Goal: Task Accomplishment & Management: Manage account settings

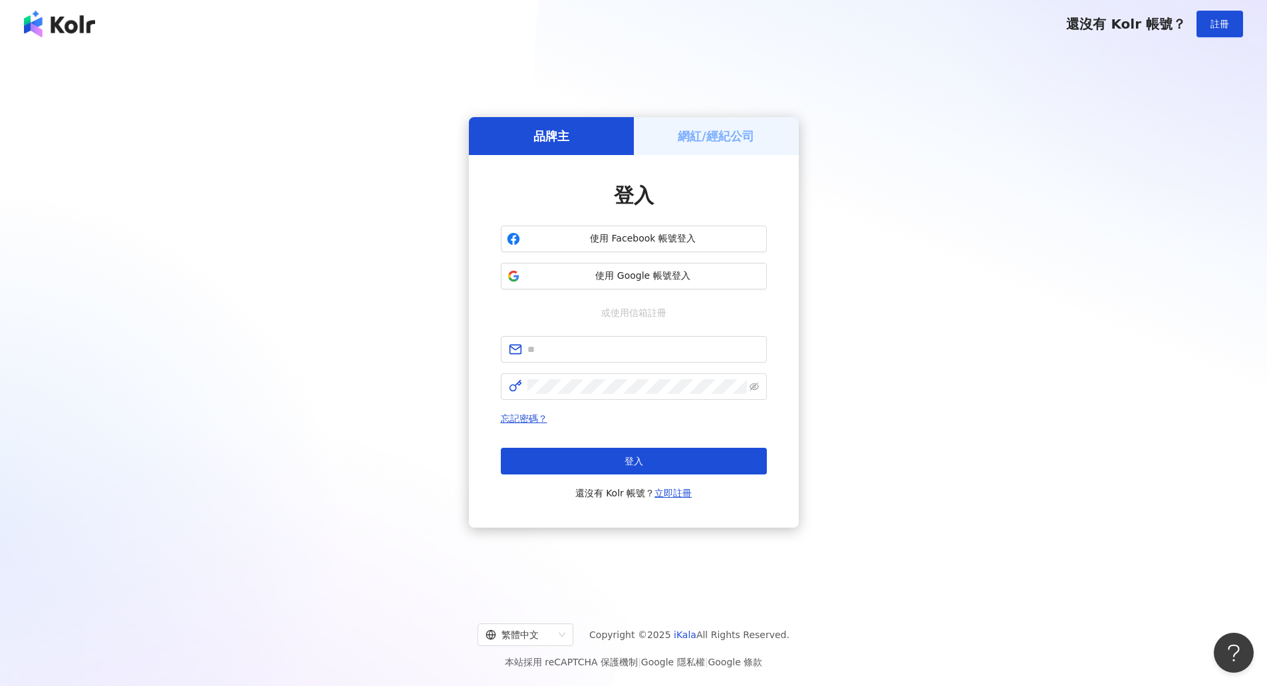
drag, startPoint x: 1000, startPoint y: 237, endPoint x: 692, endPoint y: 253, distance: 307.7
click at [1000, 237] on div "品牌主 網紅/經紀公司 登入 使用 Facebook 帳號登入 使用 Google 帳號登入 或使用信箱註冊 忘記密碼？ 登入 還沒有 Kolr 帳號？ 立即…" at bounding box center [633, 322] width 1235 height 527
click at [612, 273] on span "使用 Google 帳號登入" at bounding box center [642, 275] width 235 height 13
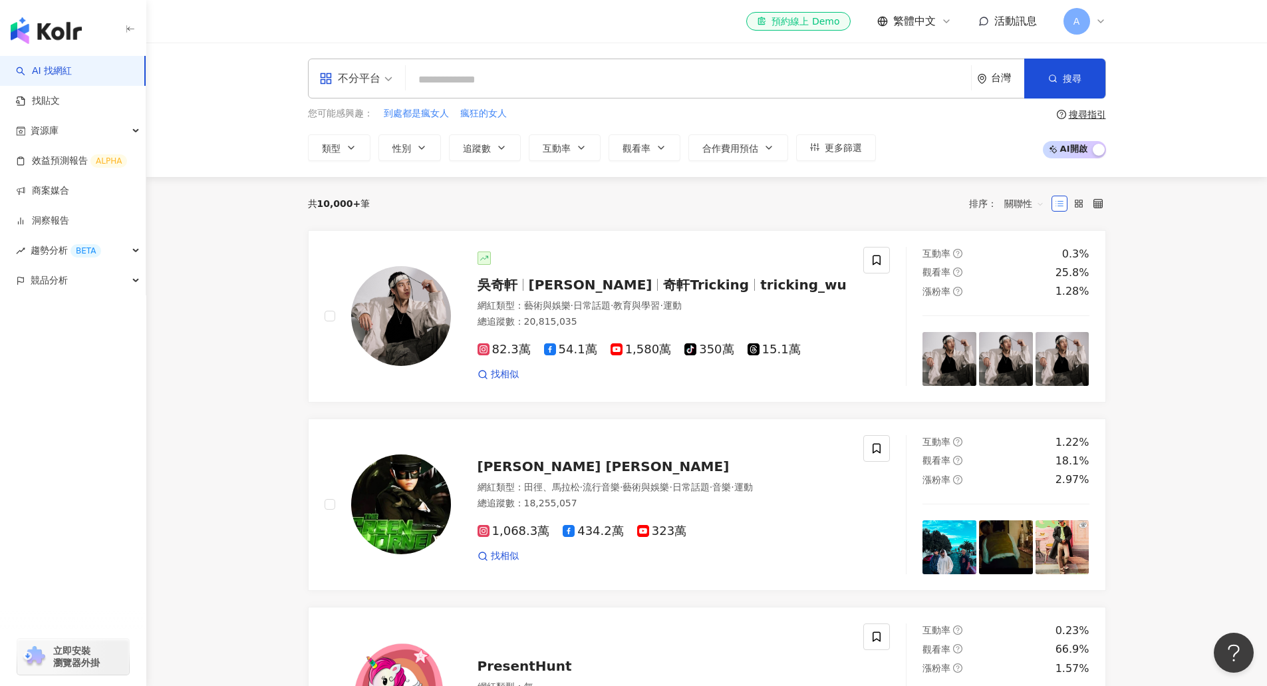
click at [523, 86] on input "search" at bounding box center [688, 79] width 555 height 25
click at [413, 108] on span "到處都是瘋女人" at bounding box center [416, 113] width 65 height 13
type input "*******"
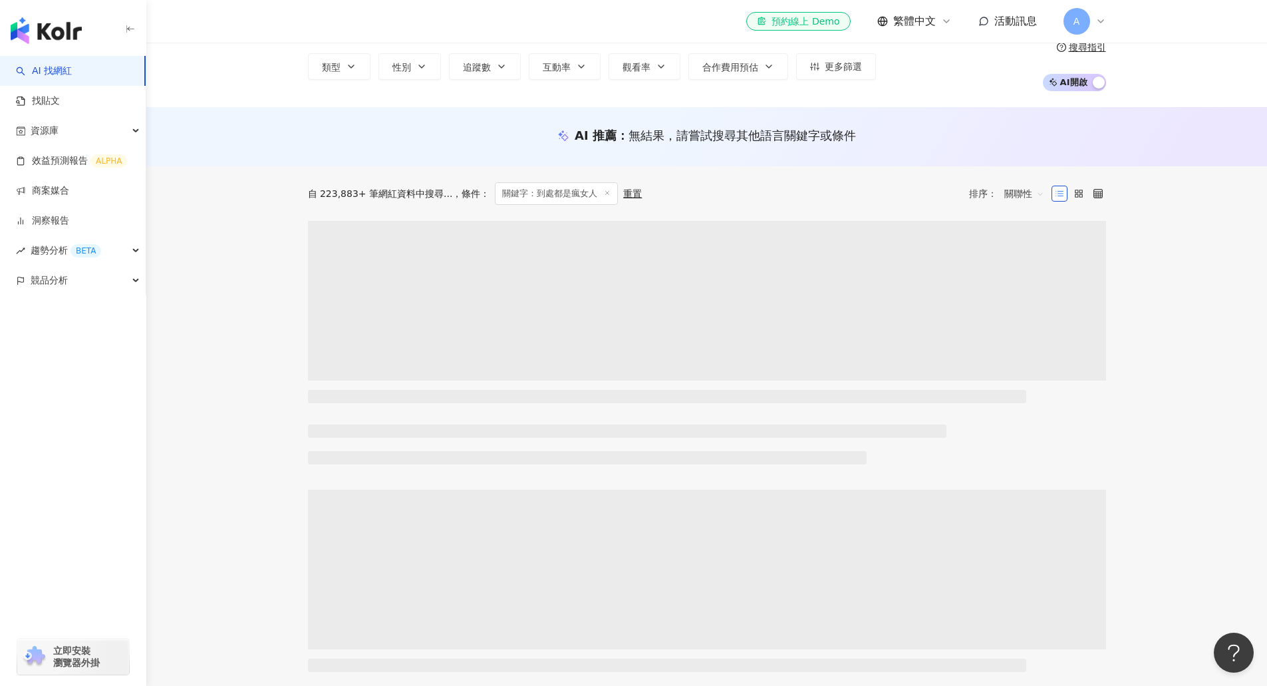
scroll to position [200, 0]
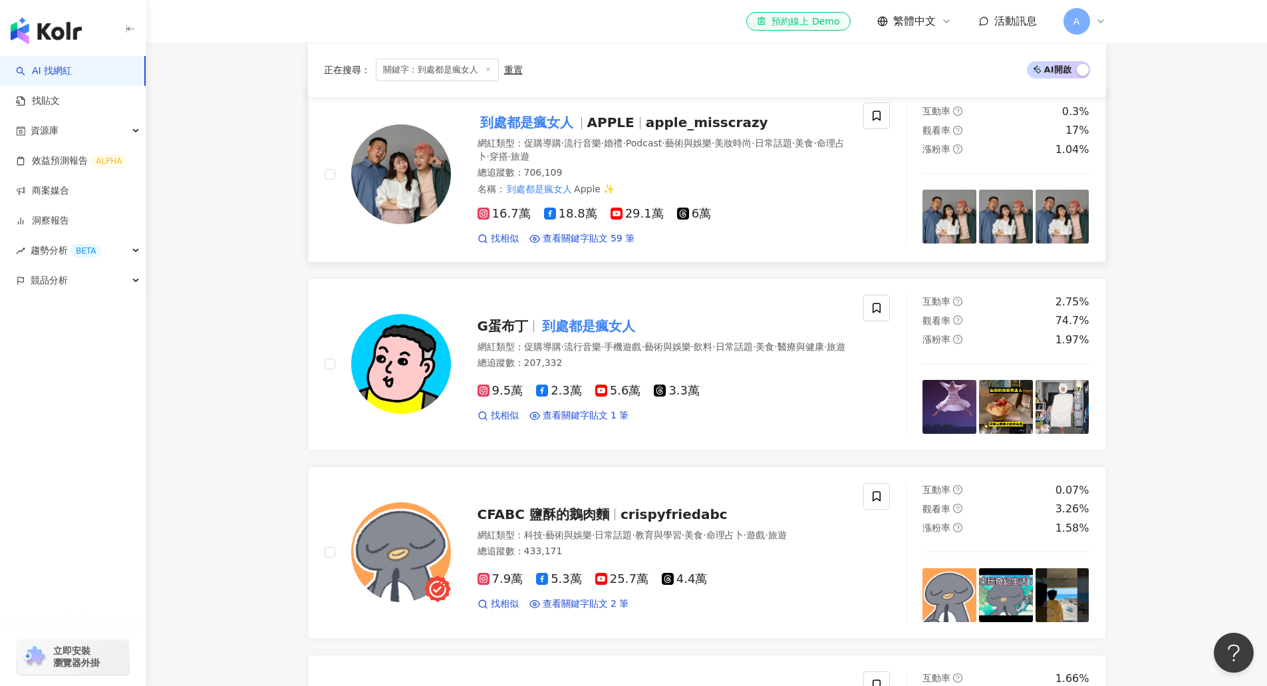
click at [754, 212] on div "16.7萬 18.8萬 29.1萬 6萬" at bounding box center [663, 214] width 371 height 15
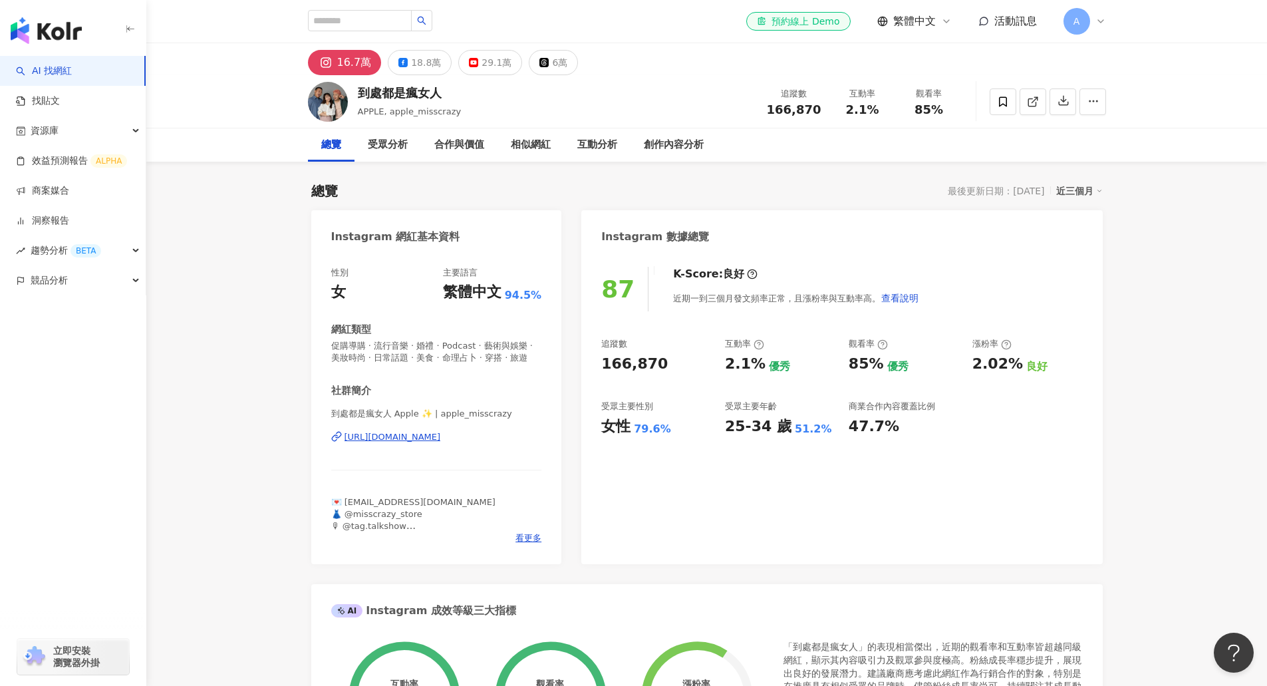
click at [36, 25] on img "button" at bounding box center [46, 30] width 71 height 27
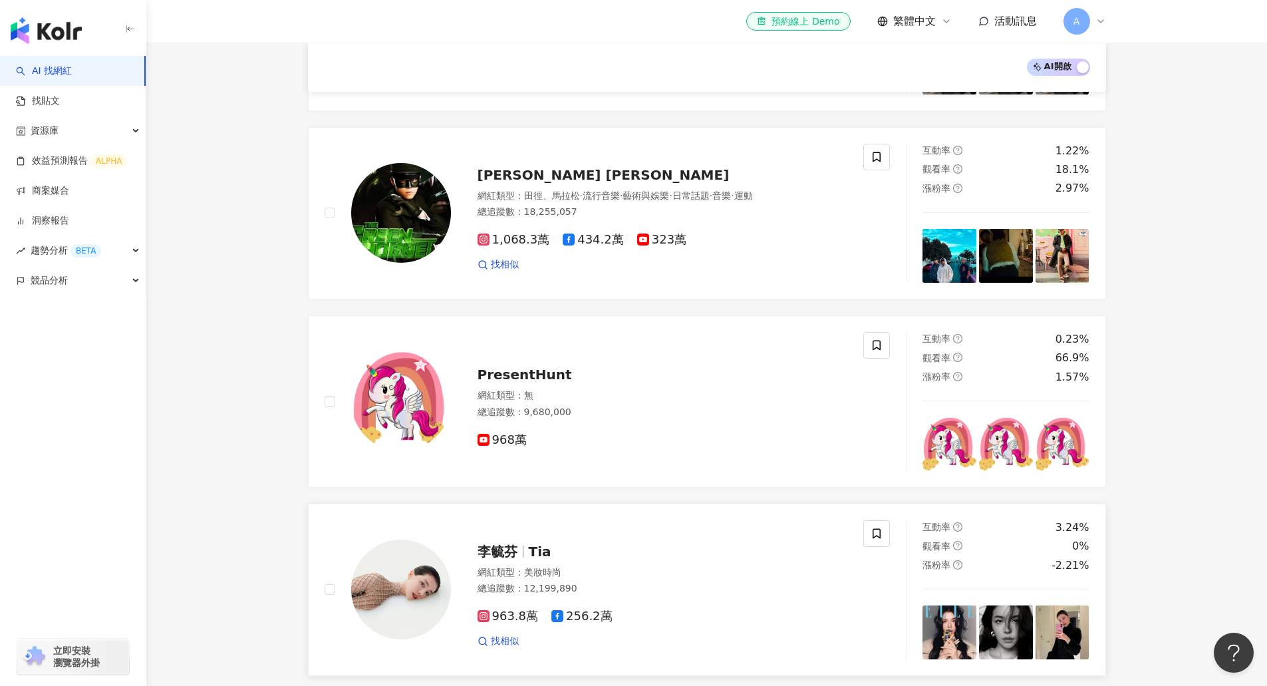
scroll to position [329, 0]
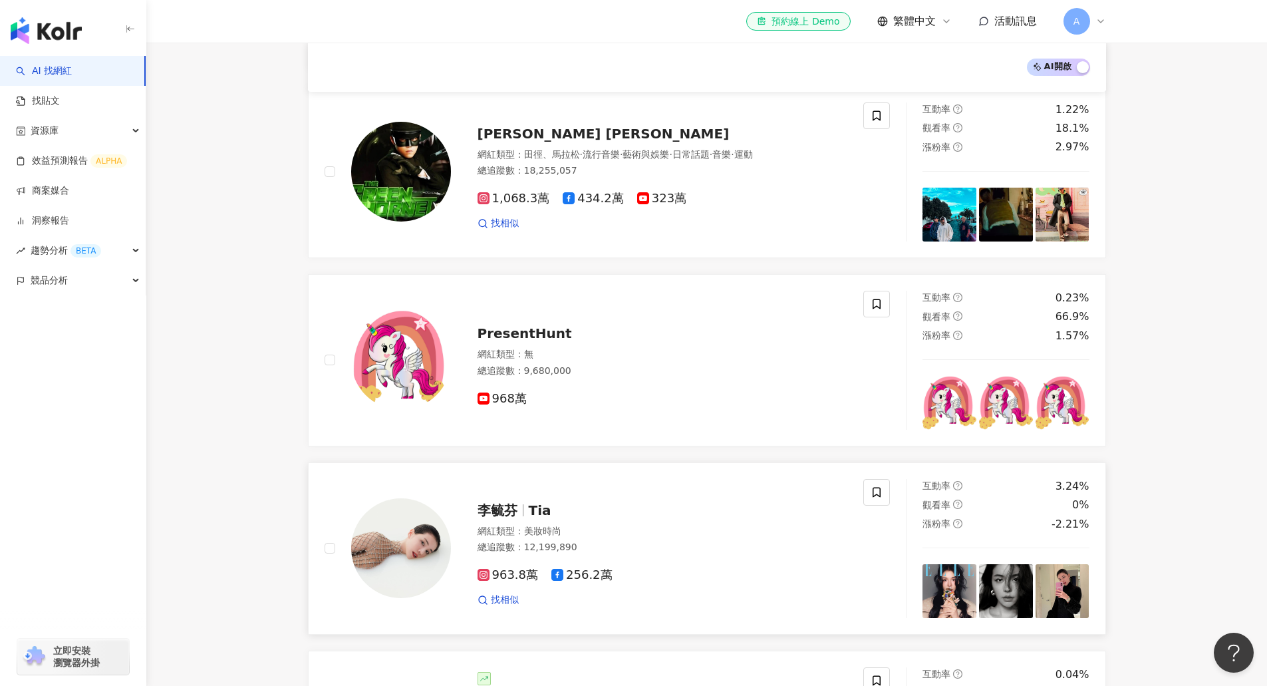
click at [500, 509] on span "李毓芬" at bounding box center [498, 510] width 40 height 16
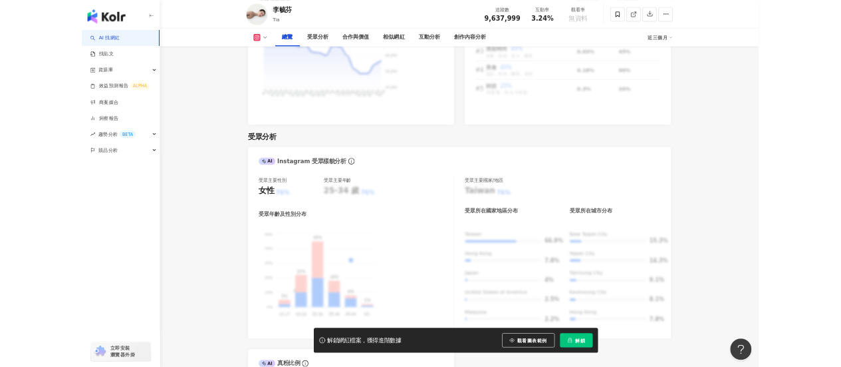
scroll to position [983, 0]
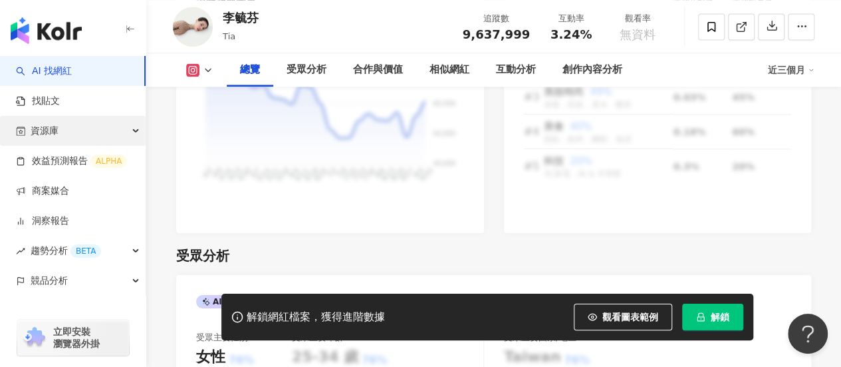
click at [93, 132] on div "資源庫" at bounding box center [73, 131] width 146 height 30
click at [114, 134] on div "資源庫" at bounding box center [73, 131] width 146 height 30
click at [136, 127] on div "資源庫" at bounding box center [73, 131] width 146 height 30
click at [57, 129] on span "資源庫" at bounding box center [45, 131] width 28 height 30
click at [41, 133] on span "資源庫" at bounding box center [45, 131] width 28 height 30
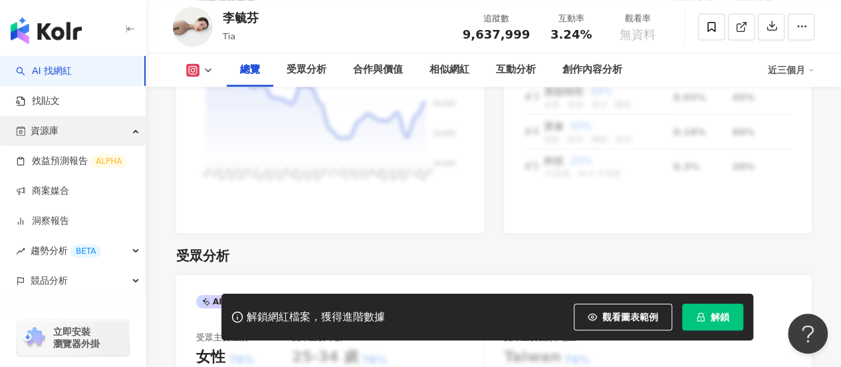
click at [99, 118] on div "資源庫" at bounding box center [73, 131] width 146 height 30
click at [116, 137] on div "資源庫" at bounding box center [73, 131] width 146 height 30
click at [124, 134] on div "資源庫" at bounding box center [73, 131] width 146 height 30
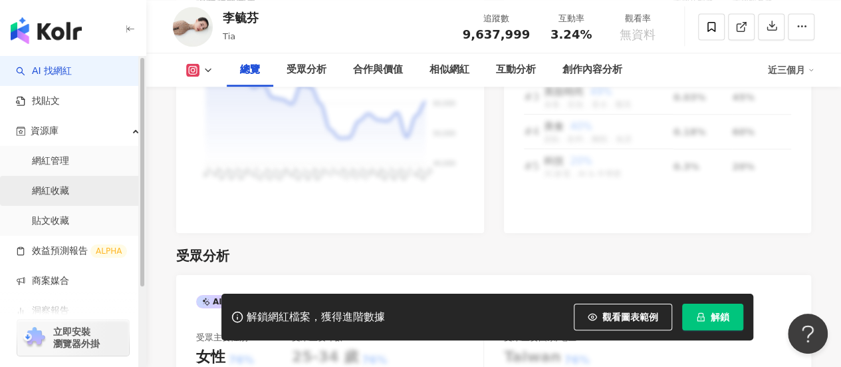
click at [65, 196] on link "網紅收藏" at bounding box center [50, 190] width 37 height 13
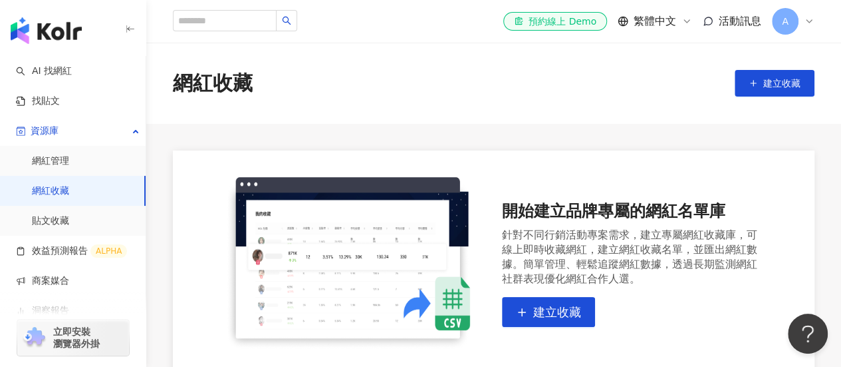
scroll to position [67, 0]
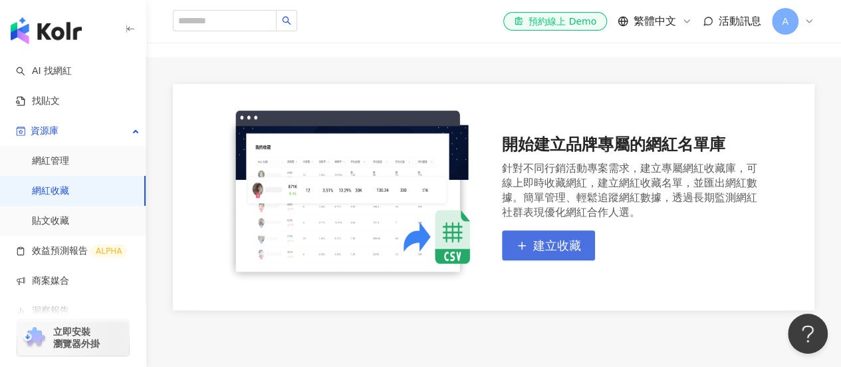
click at [588, 248] on button "建立收藏" at bounding box center [548, 245] width 93 height 30
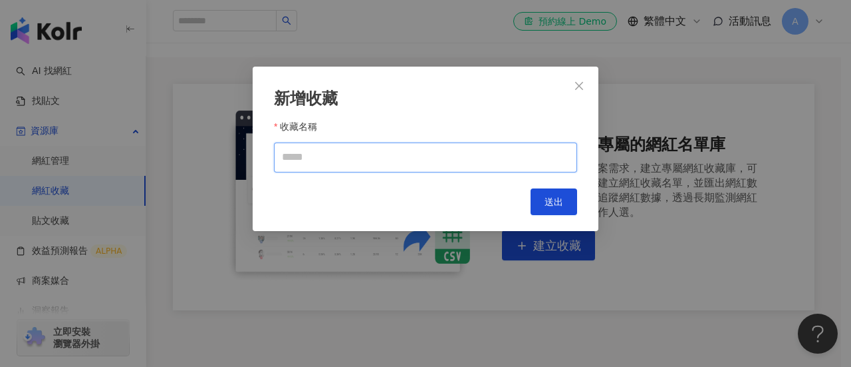
drag, startPoint x: 523, startPoint y: 171, endPoint x: 515, endPoint y: 161, distance: 13.2
click at [523, 171] on input "收藏名稱" at bounding box center [425, 157] width 303 height 30
type input "***"
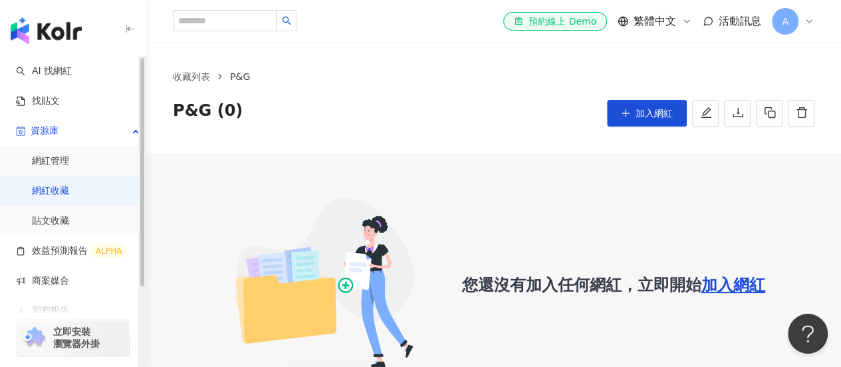
click at [71, 26] on img "button" at bounding box center [46, 30] width 71 height 27
